Goal: Task Accomplishment & Management: Manage account settings

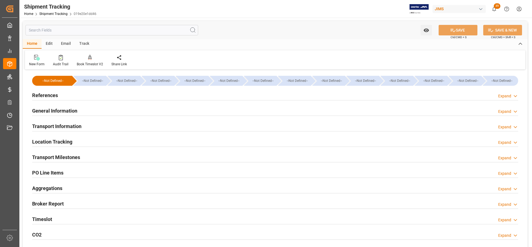
scroll to position [29, 0]
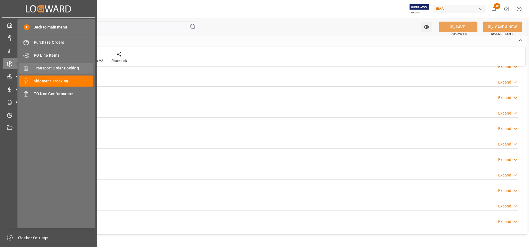
click at [56, 67] on span "Transport Order Booking" at bounding box center [64, 68] width 60 height 6
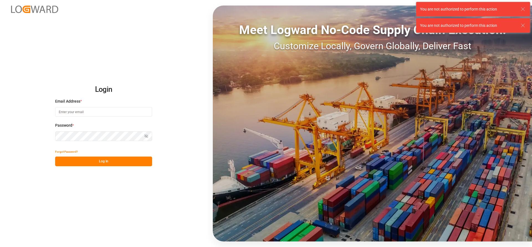
type input "[PERSON_NAME][EMAIL_ADDRESS][DATE][DOMAIN_NAME]"
click at [94, 160] on button "Log In" at bounding box center [103, 162] width 97 height 10
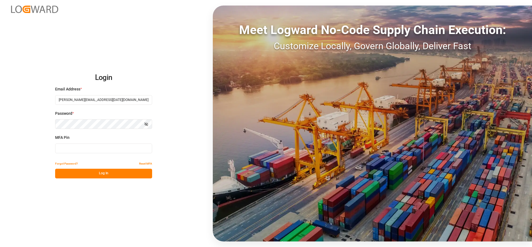
click at [70, 149] on input at bounding box center [103, 149] width 97 height 10
click at [78, 149] on input at bounding box center [103, 149] width 97 height 10
type input "681097"
click at [78, 172] on button "Log In" at bounding box center [103, 174] width 97 height 10
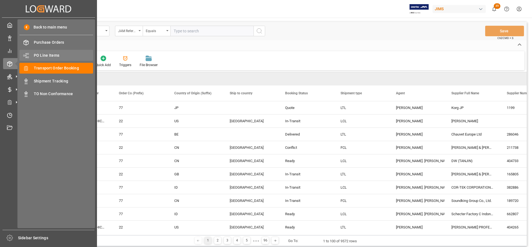
click at [45, 52] on div "PO Line Items PO Line Items" at bounding box center [56, 55] width 74 height 11
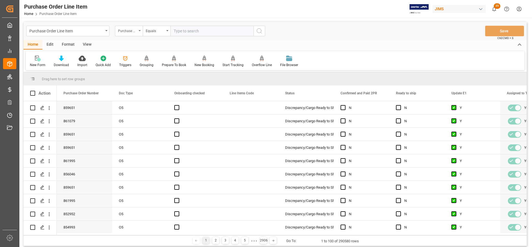
click at [140, 29] on div "Purchase Order Number" at bounding box center [129, 31] width 28 height 11
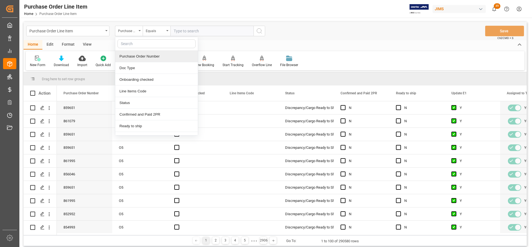
click at [127, 43] on input "text" at bounding box center [156, 43] width 78 height 9
type input "ref"
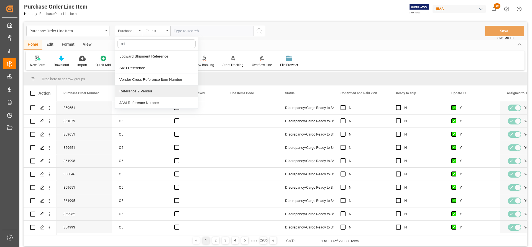
click at [138, 90] on div "Reference 2 Vendor" at bounding box center [156, 92] width 83 height 12
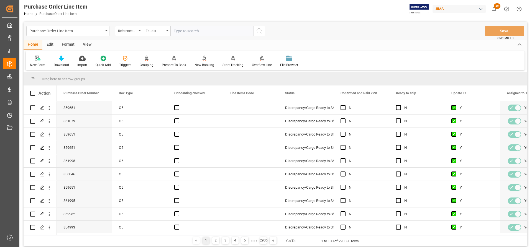
paste input "77-10741-[GEOGRAPHIC_DATA]"
type input "77-10741-[GEOGRAPHIC_DATA]"
click at [260, 31] on icon "search button" at bounding box center [259, 31] width 7 height 7
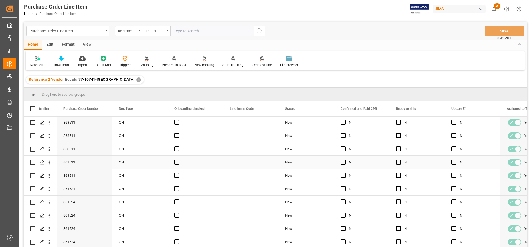
scroll to position [3, 0]
click at [84, 44] on div "View" at bounding box center [87, 44] width 17 height 9
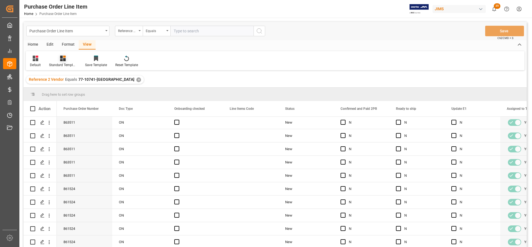
click at [59, 63] on div "Standard Templates" at bounding box center [63, 65] width 28 height 5
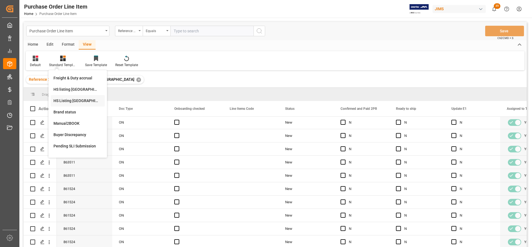
click at [64, 103] on div "HS Listing [GEOGRAPHIC_DATA]" at bounding box center [77, 101] width 48 height 6
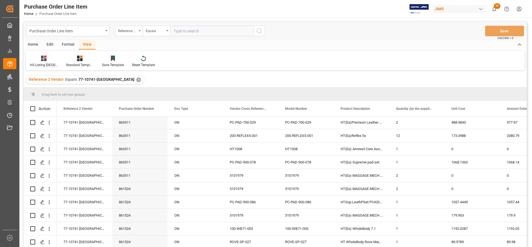
click at [33, 43] on div "Home" at bounding box center [33, 44] width 19 height 9
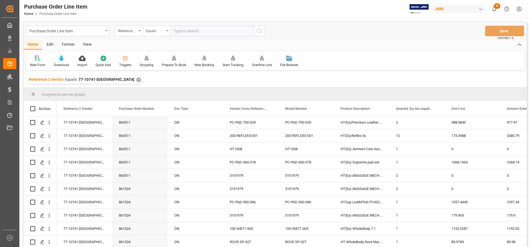
click at [60, 62] on div "Download" at bounding box center [62, 61] width 24 height 12
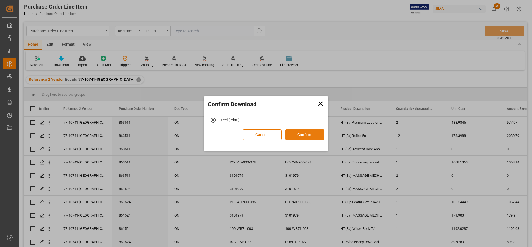
click at [302, 134] on button "Confirm" at bounding box center [304, 135] width 39 height 11
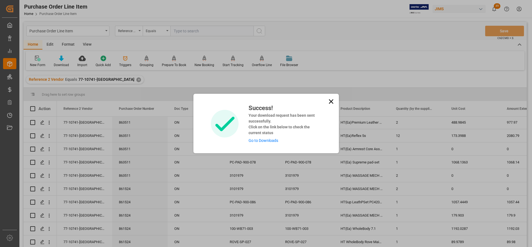
click at [262, 140] on link "Go to Downloads" at bounding box center [263, 141] width 30 height 4
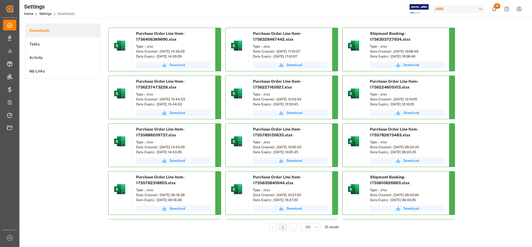
click at [178, 64] on span "Download" at bounding box center [178, 65] width 16 height 5
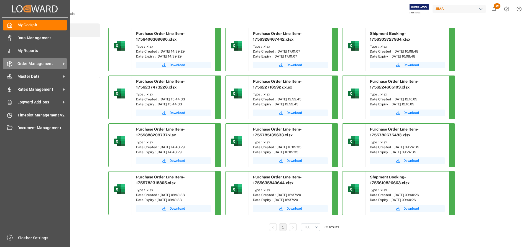
click at [35, 64] on span "Order Management" at bounding box center [39, 64] width 44 height 6
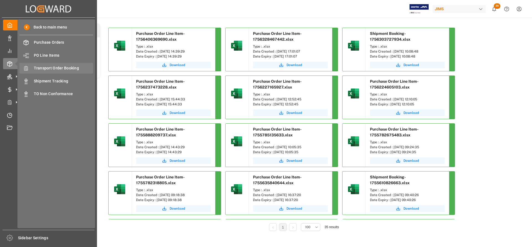
click at [52, 68] on span "Transport Order Booking" at bounding box center [64, 68] width 60 height 6
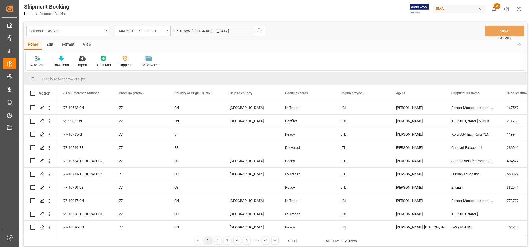
type input "77-10689-[GEOGRAPHIC_DATA]"
click at [257, 32] on icon "search button" at bounding box center [259, 31] width 7 height 7
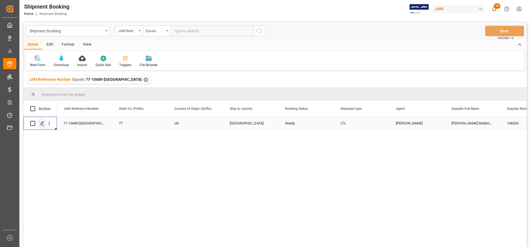
click at [42, 125] on line "Press SPACE to select this row." at bounding box center [42, 125] width 3 height 0
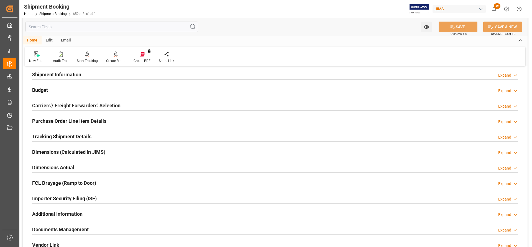
scroll to position [55, 0]
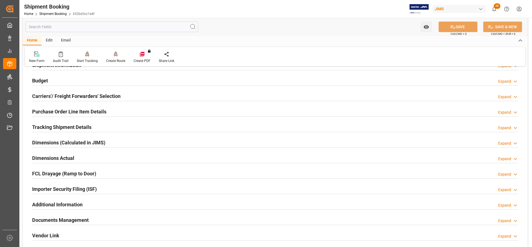
click at [42, 127] on h2 "Tracking Shipment Details" at bounding box center [61, 127] width 59 height 7
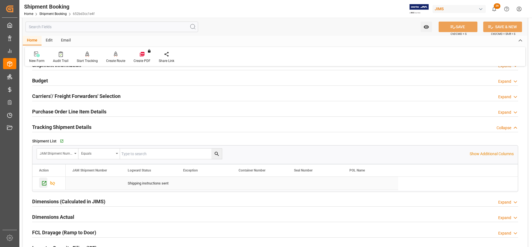
click at [45, 184] on icon "Press SPACE to select this row." at bounding box center [44, 184] width 6 height 6
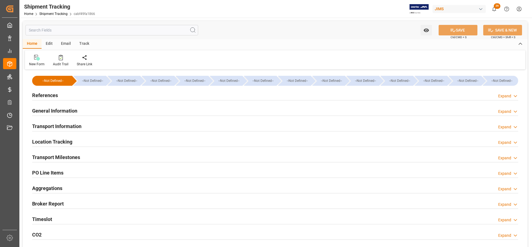
type input "21.08.2025"
type input "[DATE] 00:00"
click at [46, 97] on h2 "References" at bounding box center [45, 95] width 26 height 7
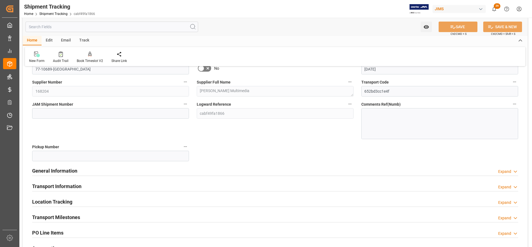
scroll to position [55, 0]
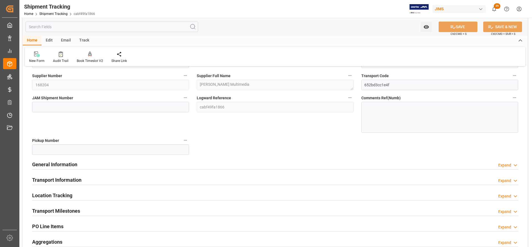
click at [54, 166] on h2 "General Information" at bounding box center [54, 164] width 45 height 7
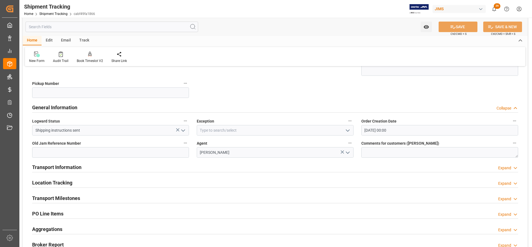
scroll to position [139, 0]
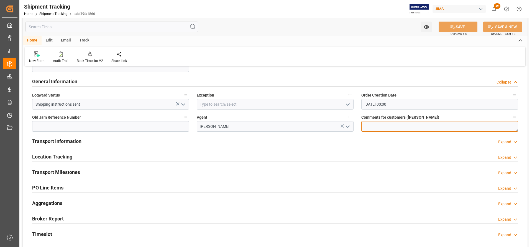
click at [366, 126] on textarea at bounding box center [439, 126] width 157 height 11
paste textarea "MULTIMEDIA HOLIDAY 2025"
click at [365, 127] on textarea "MULTIMEDIA HOLIDAY 2025" at bounding box center [439, 126] width 157 height 11
type textarea "MULTIMEDIA HOLIDAY 2025"
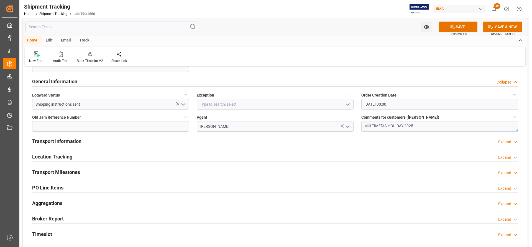
click at [465, 25] on button "SAVE" at bounding box center [458, 27] width 39 height 11
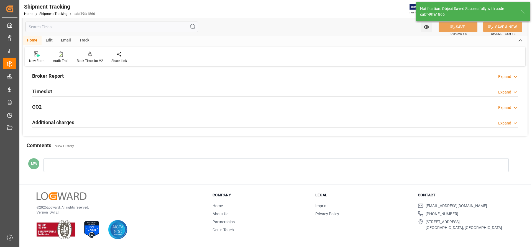
scroll to position [29, 0]
